Goal: Task Accomplishment & Management: Manage account settings

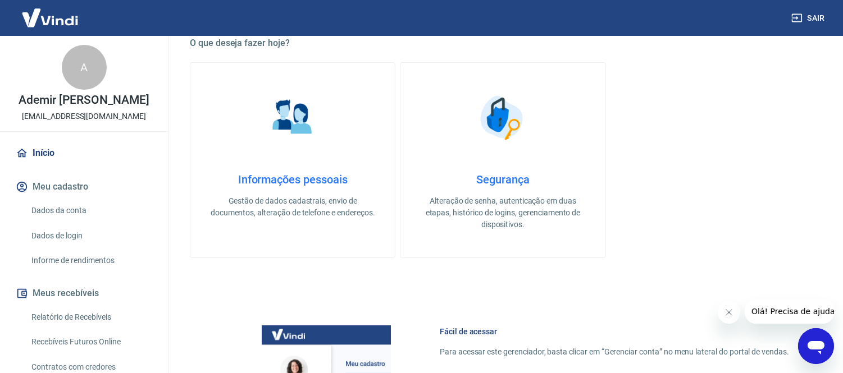
scroll to position [436, 0]
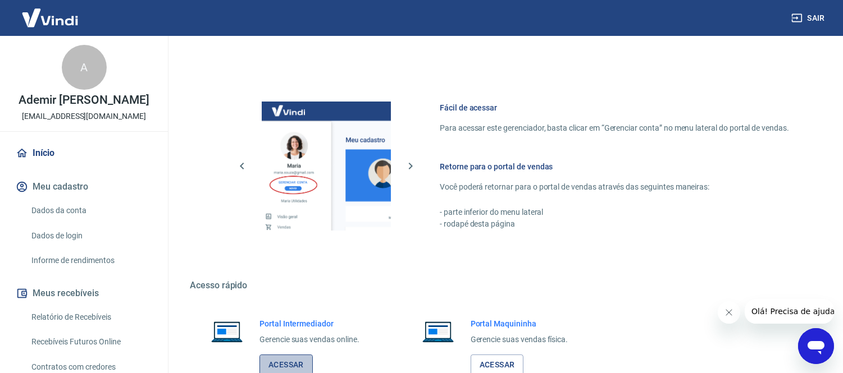
click at [295, 361] on link "Acessar" at bounding box center [285, 365] width 53 height 21
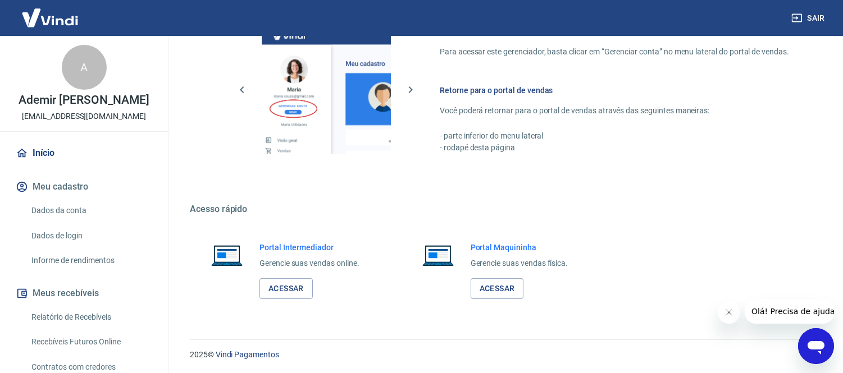
scroll to position [513, 0]
click at [289, 292] on link "Acessar" at bounding box center [285, 288] width 53 height 21
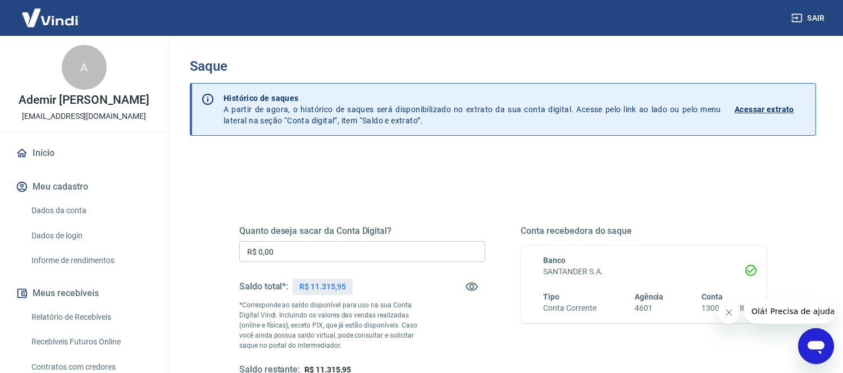
click at [352, 238] on div "Quanto deseja sacar da Conta Digital? R$ 0,00 ​ Saldo total*: R$ 11.315,95 *Cor…" at bounding box center [362, 301] width 246 height 151
click at [371, 245] on input "R$ 0,00" at bounding box center [362, 252] width 246 height 21
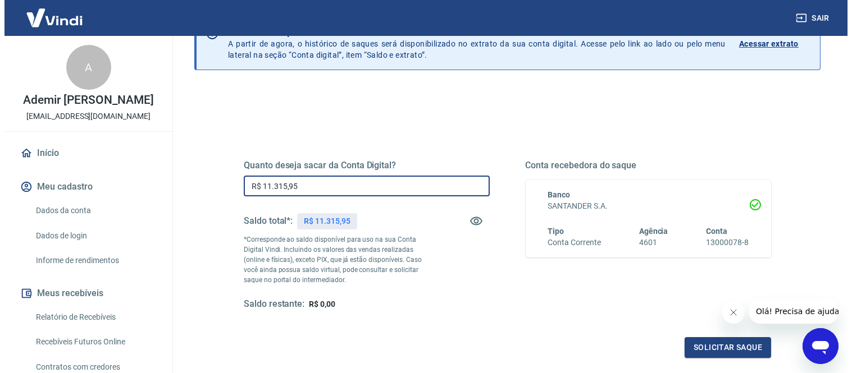
scroll to position [181, 0]
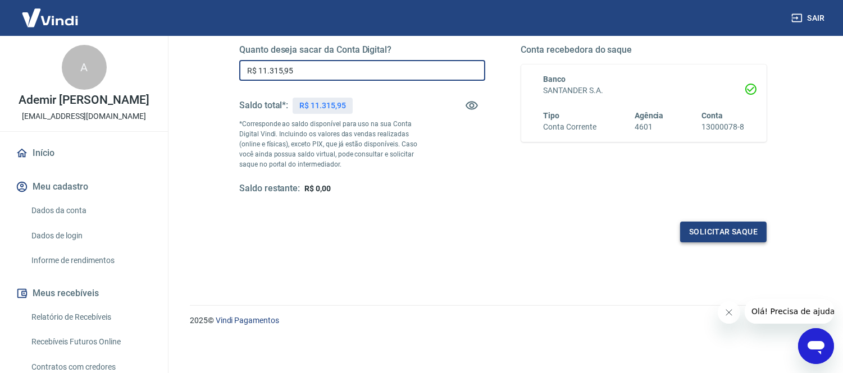
type input "R$ 11.315,95"
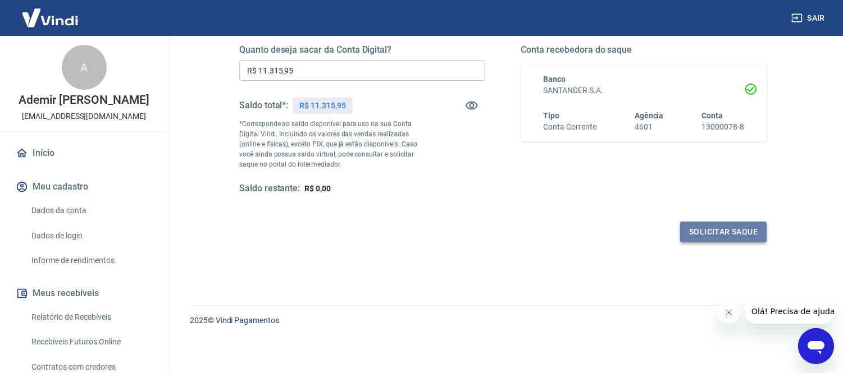
click at [723, 234] on button "Solicitar saque" at bounding box center [723, 232] width 86 height 21
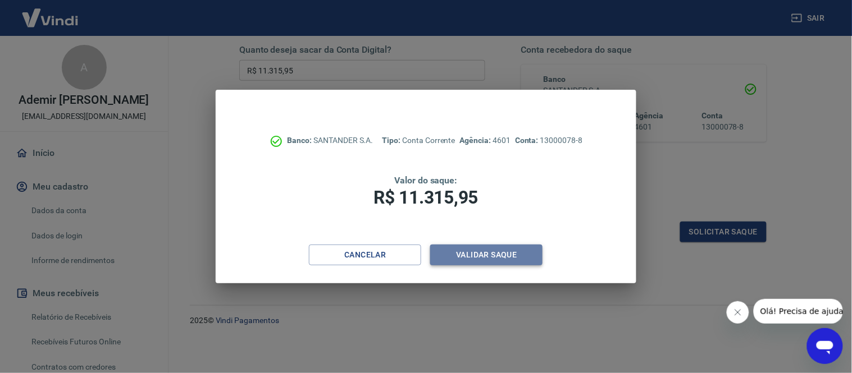
click at [464, 253] on button "Validar saque" at bounding box center [486, 255] width 112 height 21
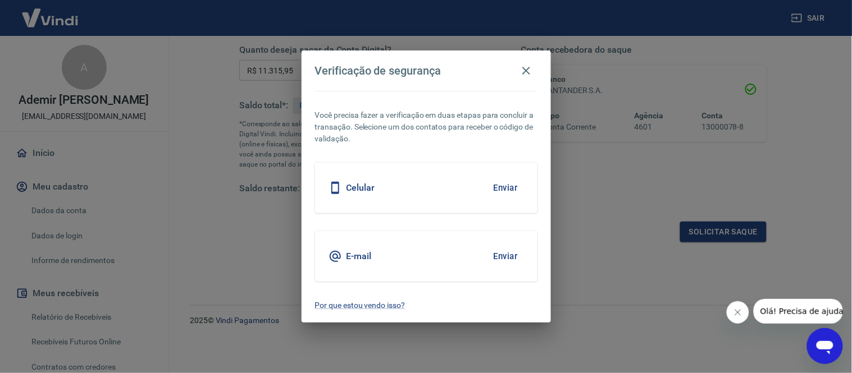
click at [506, 254] on button "Enviar" at bounding box center [506, 257] width 37 height 24
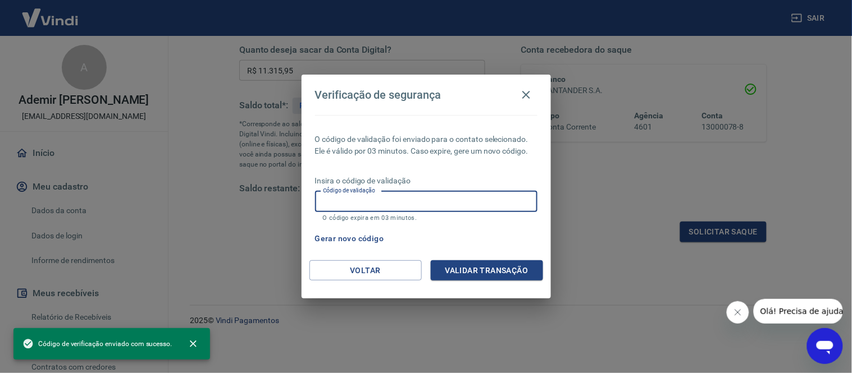
click at [485, 200] on input "Código de validação" at bounding box center [426, 202] width 222 height 21
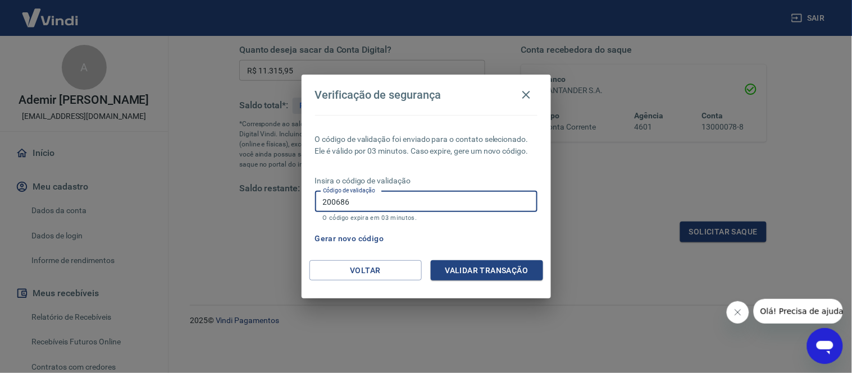
type input "200686"
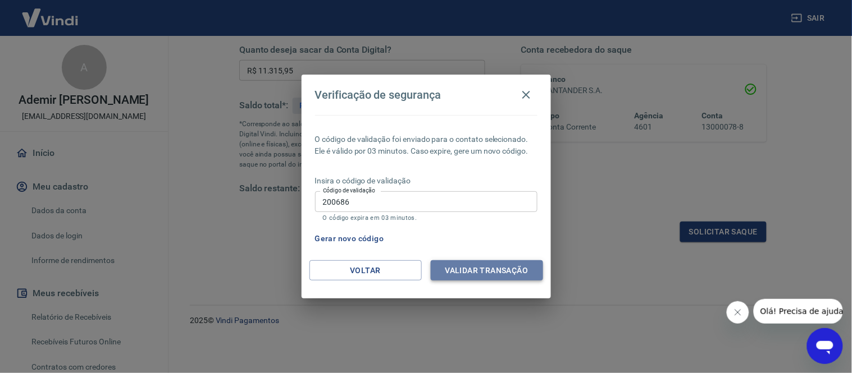
click at [489, 262] on button "Validar transação" at bounding box center [487, 271] width 112 height 21
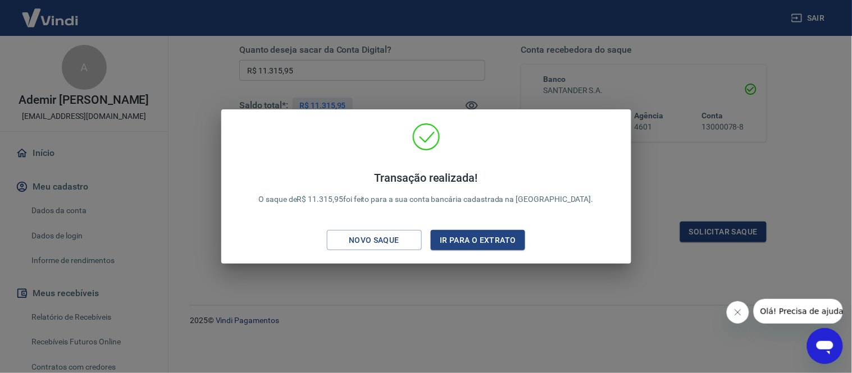
click at [476, 259] on div "Transação realizada! O saque de R$ 11.315,95 foi feito para a sua conta bancári…" at bounding box center [426, 187] width 410 height 155
click at [480, 245] on button "Ir para o extrato" at bounding box center [478, 240] width 95 height 21
